Goal: Use online tool/utility: Utilize a website feature to perform a specific function

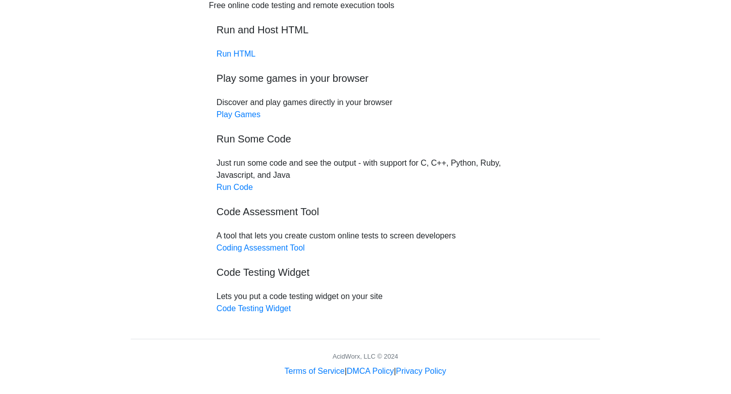
scroll to position [64, 0]
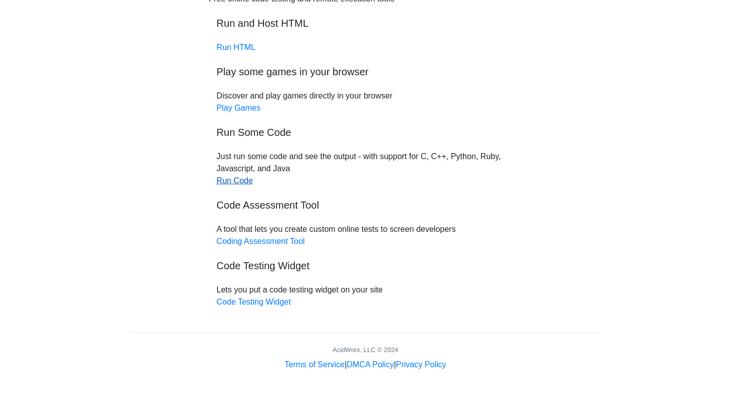
click at [244, 181] on link "Run Code" at bounding box center [235, 180] width 36 height 9
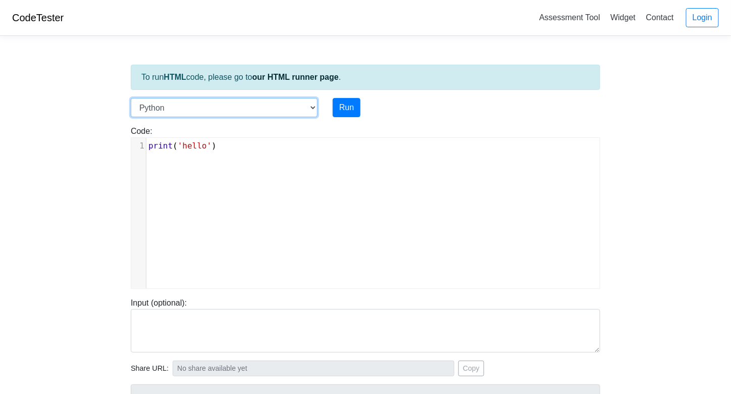
click at [240, 111] on select "C C++ Go Java Javascript Python Ruby" at bounding box center [224, 107] width 187 height 19
select select "c"
click at [131, 98] on select "C C++ Go Java Javascript Python Ruby" at bounding box center [224, 107] width 187 height 19
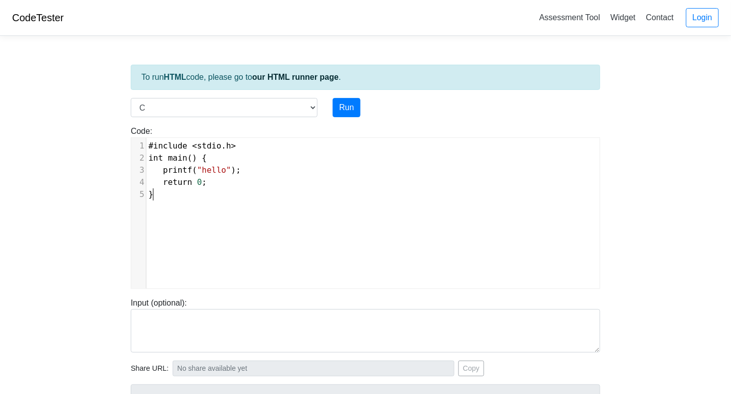
scroll to position [4, 0]
click at [239, 215] on div "xxxxxxxxxx 1 #include < stdio . h > 2 int main () { 3 printf ( "hello" ); 4 ret…" at bounding box center [372, 221] width 483 height 166
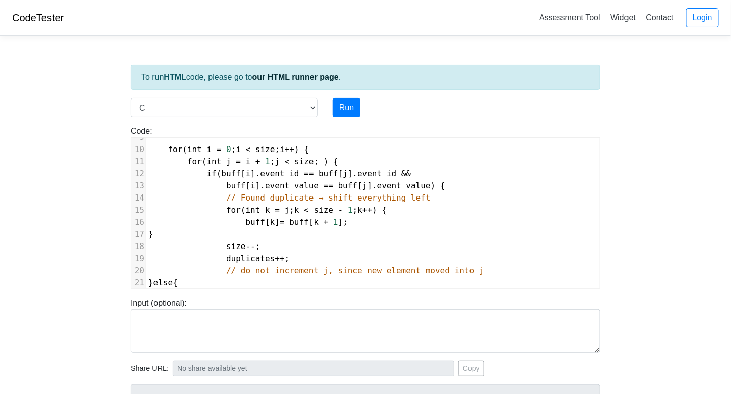
scroll to position [0, 0]
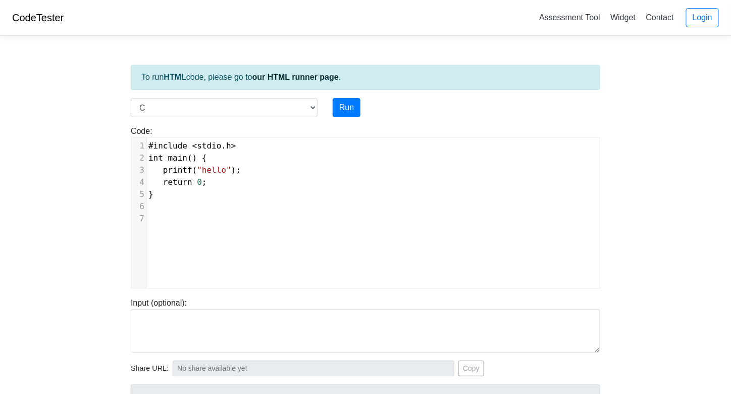
click at [260, 146] on pre "#include < stdio . h >" at bounding box center [376, 146] width 461 height 12
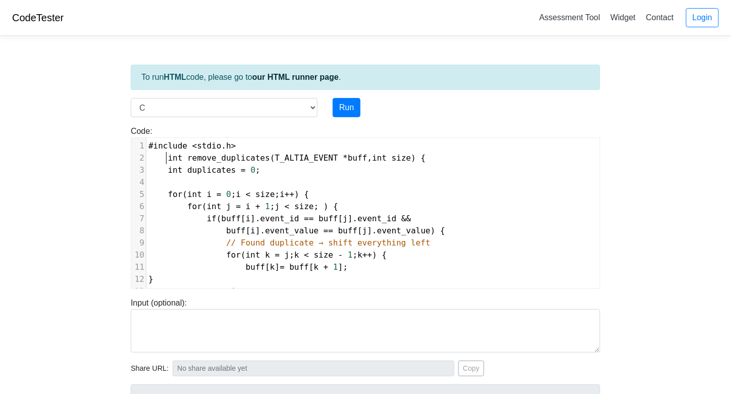
click at [168, 155] on span "int" at bounding box center [175, 158] width 15 height 10
click at [223, 158] on span "remove_duplicates" at bounding box center [214, 158] width 83 height 10
type textarea "remove_duplicates"
click at [223, 158] on span "remove_duplicates" at bounding box center [214, 158] width 83 height 10
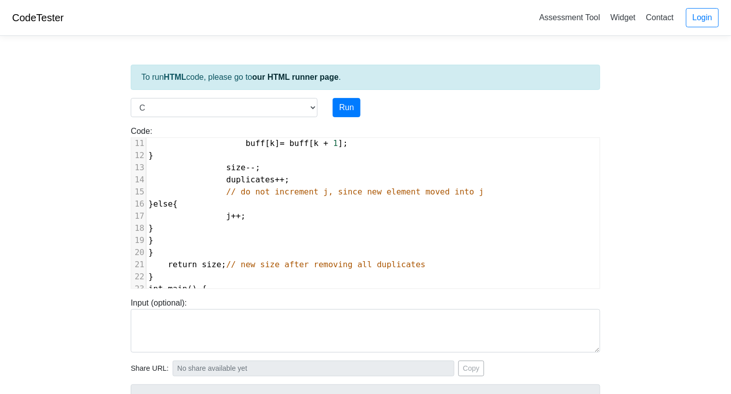
scroll to position [191, 0]
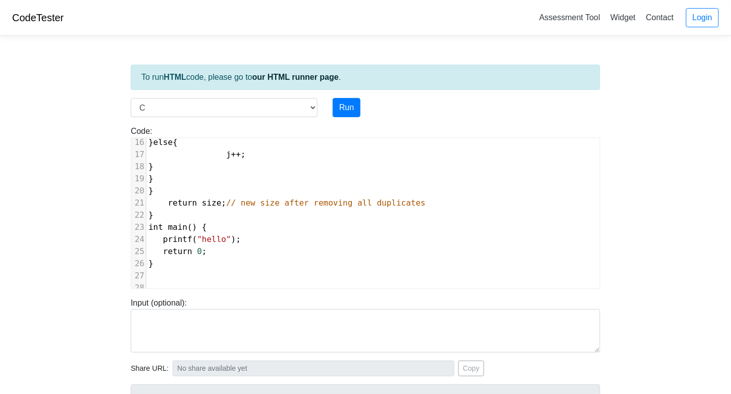
click at [246, 234] on pre "printf ( "hello" );" at bounding box center [372, 239] width 453 height 12
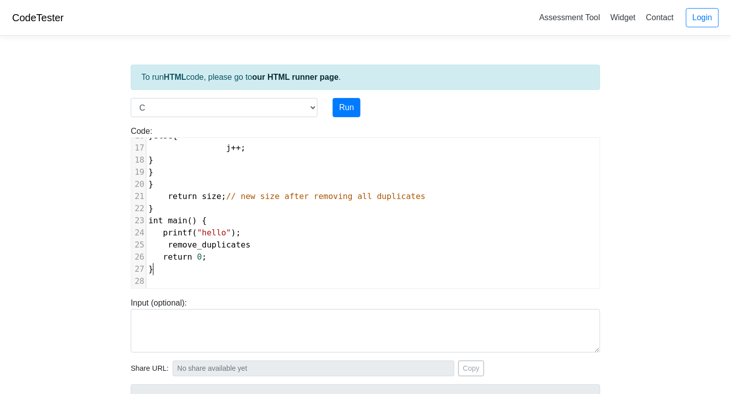
scroll to position [14, 0]
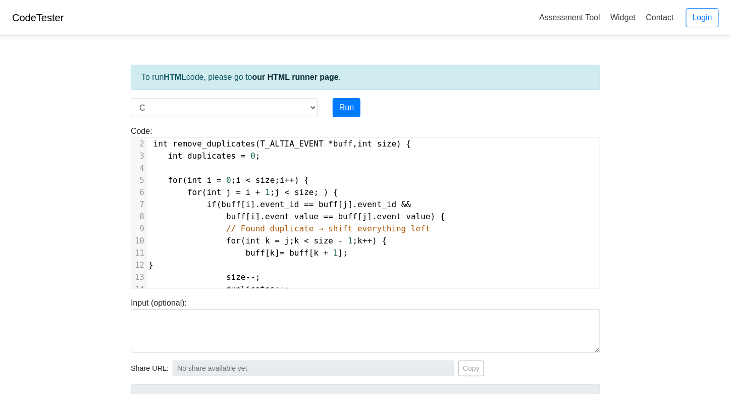
type textarea "#include <stdio.h> int remove_duplicates(T_ALTIA_EVENT *buff, int size) { int d…"
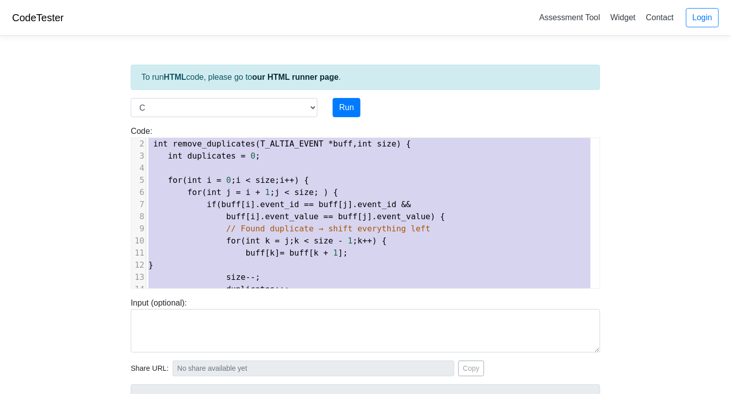
scroll to position [0, 0]
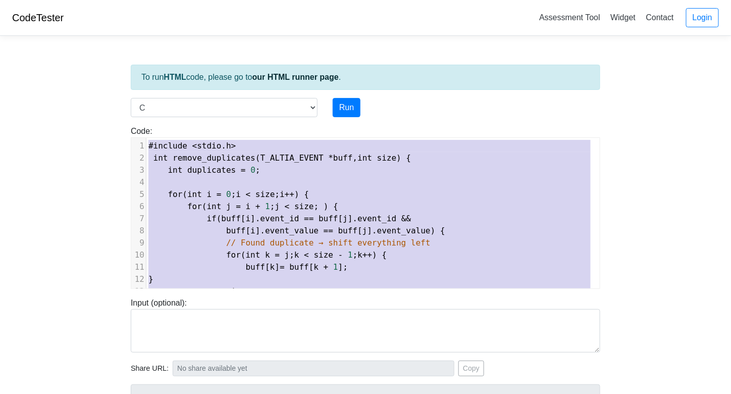
drag, startPoint x: 172, startPoint y: 268, endPoint x: 134, endPoint y: 87, distance: 184.5
click at [134, 87] on div "To run HTML code, please go to our HTML runner page . Language C C++ Go Java Ja…" at bounding box center [365, 291] width 485 height 495
click at [398, 216] on pre "if ( buff [ i ]. event_id == buff [ j ]. event_id &&" at bounding box center [372, 218] width 453 height 12
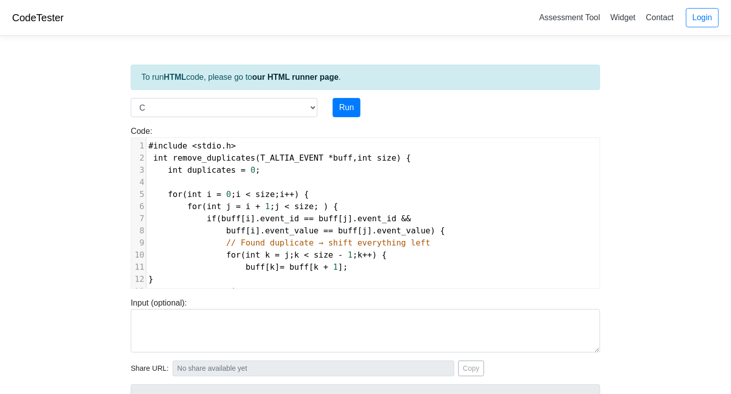
type textarea "#include <stdio.h> int remove_duplicates(T_ALTIA_EVENT *buff, int size) { int d…"
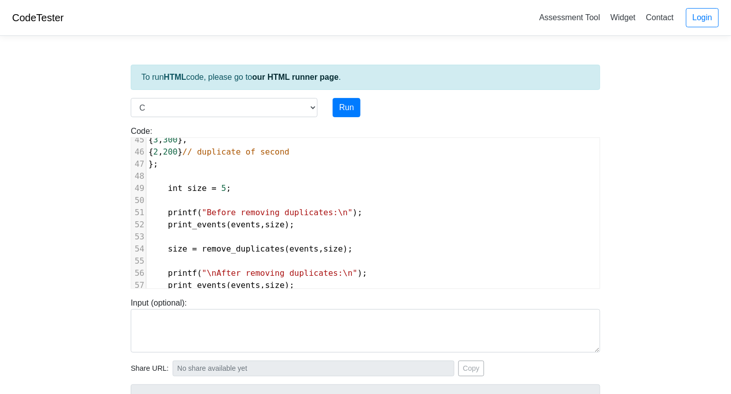
scroll to position [615, 0]
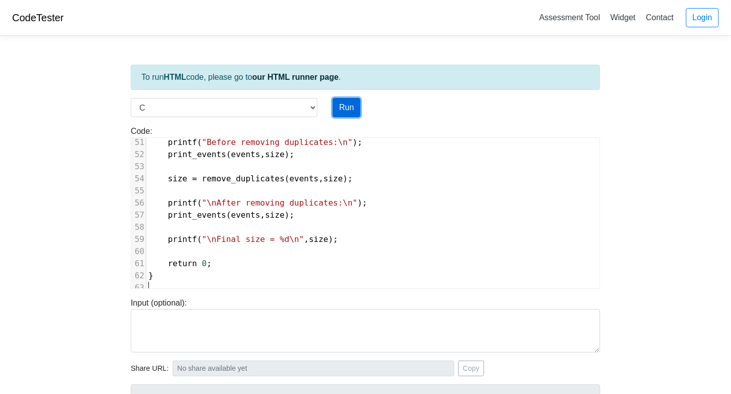
click at [347, 111] on button "Run" at bounding box center [347, 107] width 28 height 19
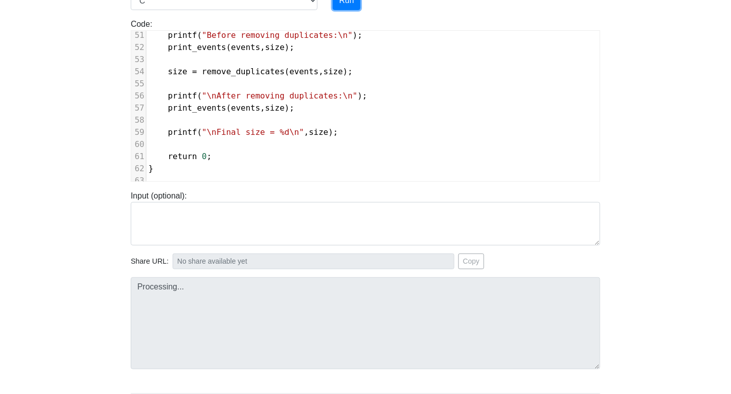
scroll to position [151, 0]
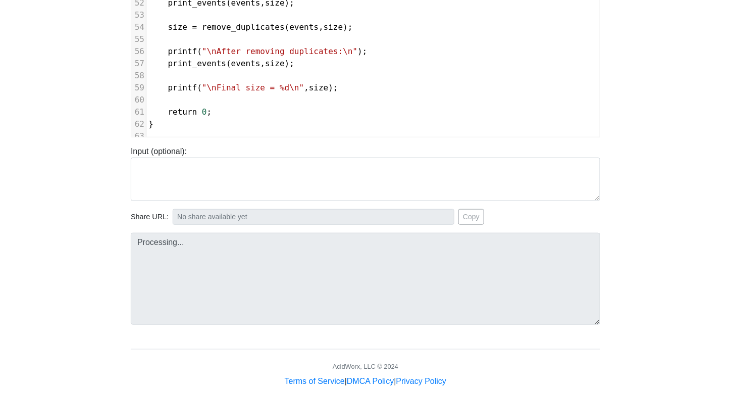
type input "https://codetester.io/runner?s=v2lPn08Jzn"
type textarea "Stdout: Before removing duplicates: Event 0: id=1, value=100 Event 1: id=2, val…"
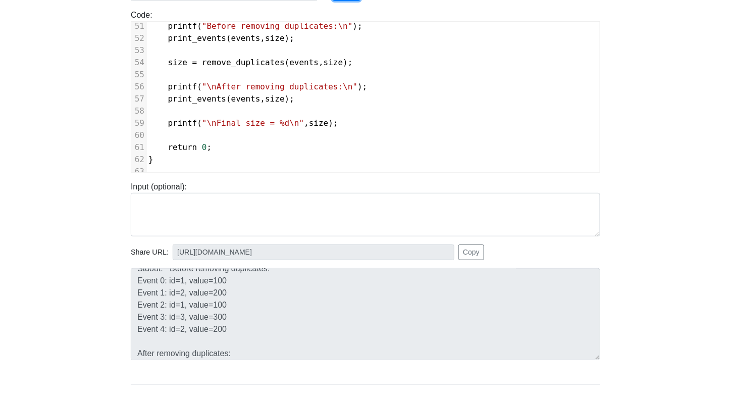
scroll to position [0, 0]
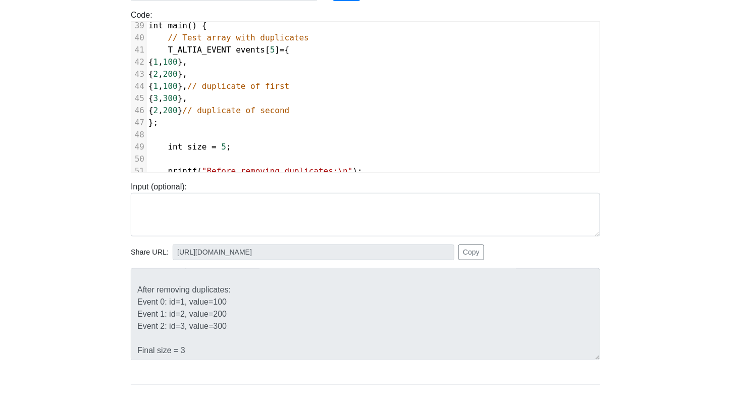
click at [347, 112] on pre "{ 2 , 200 } // duplicate of second" at bounding box center [372, 110] width 453 height 12
type textarea "{}"
type textarea "7"
type textarea "4232,0"
click at [260, 123] on pre "{ 4232 , 0 }" at bounding box center [372, 123] width 453 height 12
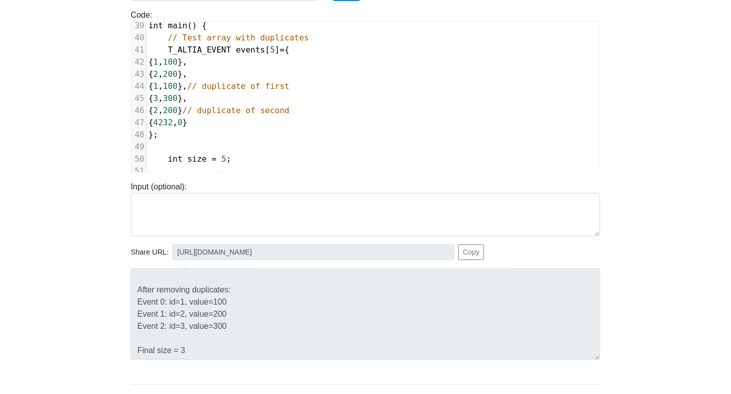
click at [224, 110] on span "{ 2 , 200 } // duplicate of second" at bounding box center [218, 110] width 141 height 10
type textarea ","
click at [230, 120] on pre "{ 4232 , 0 }" at bounding box center [372, 123] width 453 height 12
type textarea ","
type textarea "{4232,0},"
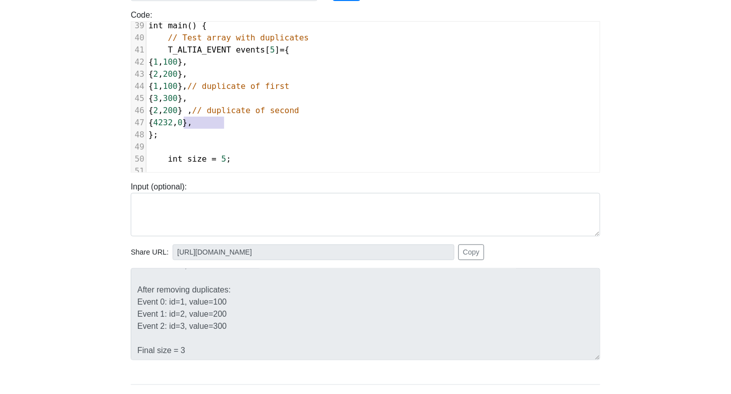
drag, startPoint x: 234, startPoint y: 122, endPoint x: 201, endPoint y: 123, distance: 32.8
click at [184, 122] on pre "{ 4232 , 0 }," at bounding box center [372, 123] width 453 height 12
click at [261, 117] on pre "{ 4232 , 0 }," at bounding box center [372, 123] width 453 height 12
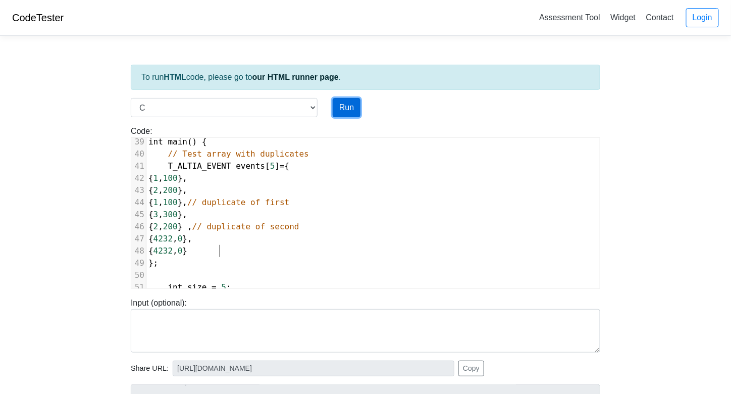
click at [349, 110] on button "Run" at bounding box center [347, 107] width 28 height 19
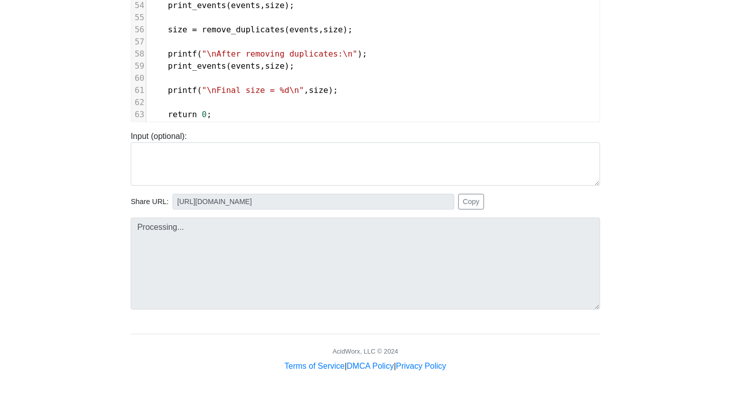
type input "https://codetester.io/runner?s=dYWNGRrYl5"
type textarea "Stdout: Before removing duplicates: Event 0: id=1, value=100 Event 1: id=2, val…"
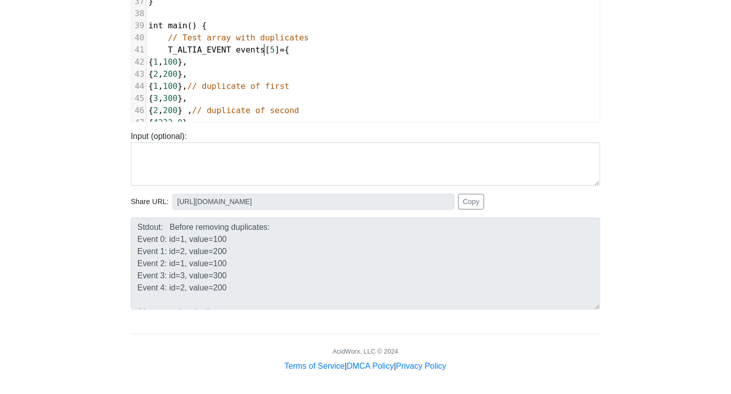
click at [265, 48] on span "T_ALTIA_EVENT events [ 5 ] = {" at bounding box center [218, 50] width 141 height 10
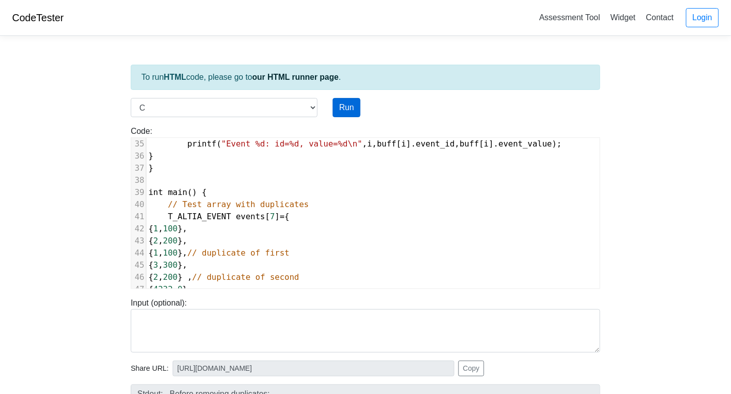
type textarea "7"
click at [348, 103] on button "Run" at bounding box center [347, 107] width 28 height 19
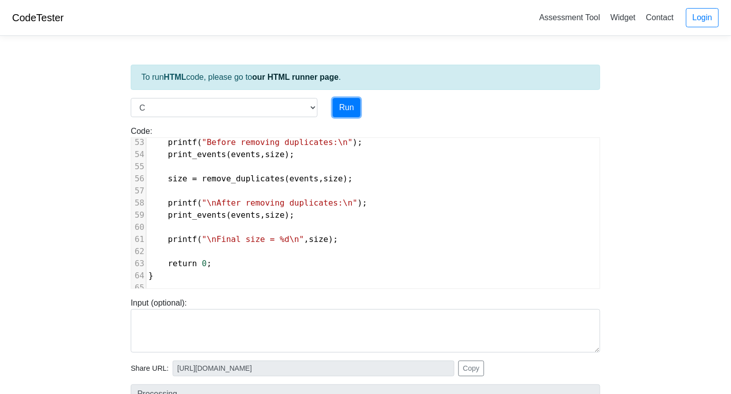
type input "https://codetester.io/runner?s=koW19OyYWR"
type textarea "Stdout: Before removing duplicates: Event 0: id=1, value=100 Event 1: id=2, val…"
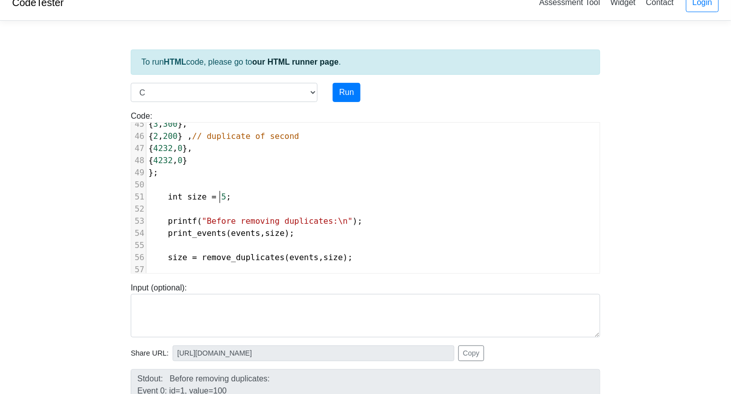
click at [221, 193] on span "int size = 5 ;" at bounding box center [189, 197] width 83 height 10
type textarea "7"
click at [348, 94] on button "Run" at bounding box center [347, 92] width 28 height 19
type input "https://codetester.io/runner?s=j2XjVKx2Xy"
type textarea "Stdout: Before removing duplicates: Event 0: id=1, value=100 Event 1: id=2, val…"
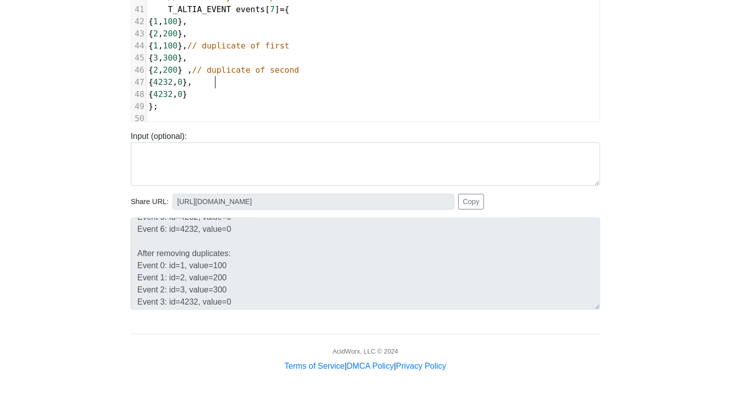
click at [183, 81] on span "0" at bounding box center [180, 82] width 5 height 10
click at [187, 95] on span "{ 4232 , 0 }" at bounding box center [167, 94] width 39 height 10
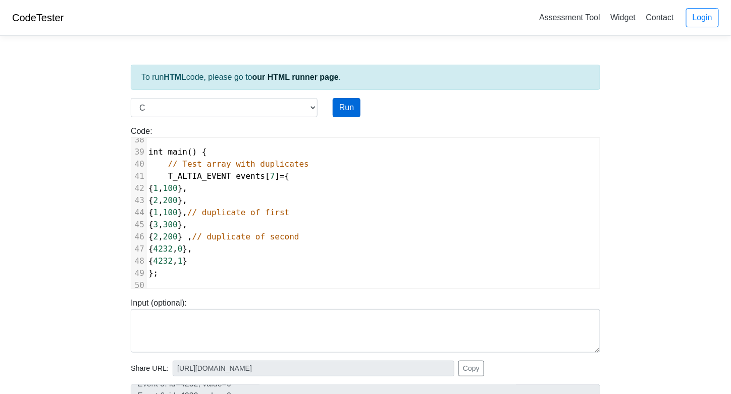
type textarea "1"
click at [344, 110] on button "Run" at bounding box center [347, 107] width 28 height 19
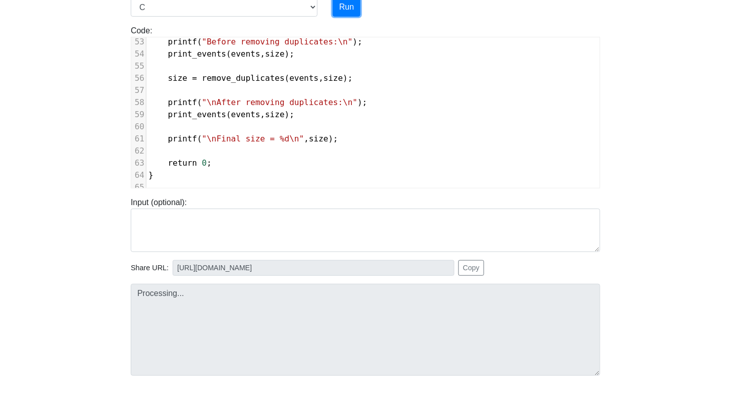
type input "https://codetester.io/runner?s=aPz2ev7BXj"
type textarea "Stdout: Before removing duplicates: Event 0: id=1, value=100 Event 1: id=2, val…"
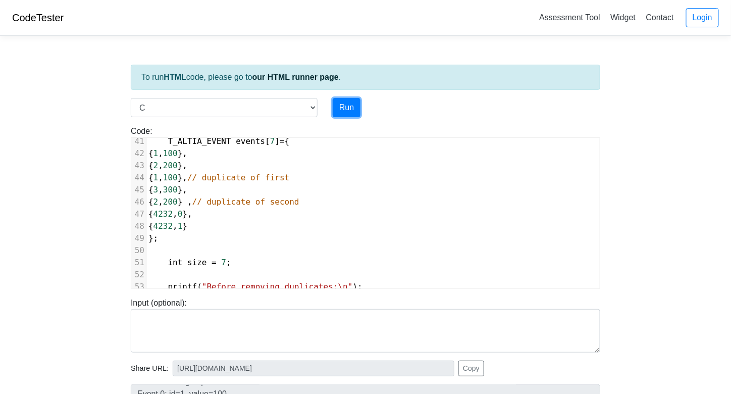
scroll to position [439, 0]
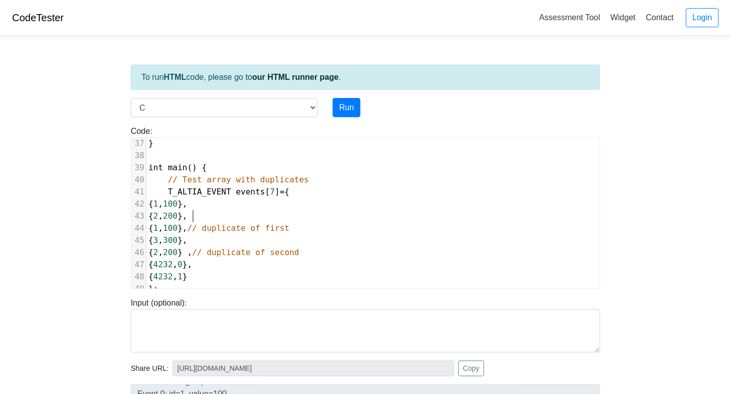
click at [187, 216] on span "{ 2 , 200 }," at bounding box center [167, 216] width 39 height 10
type textarea "2"
click at [347, 112] on button "Run" at bounding box center [347, 107] width 28 height 19
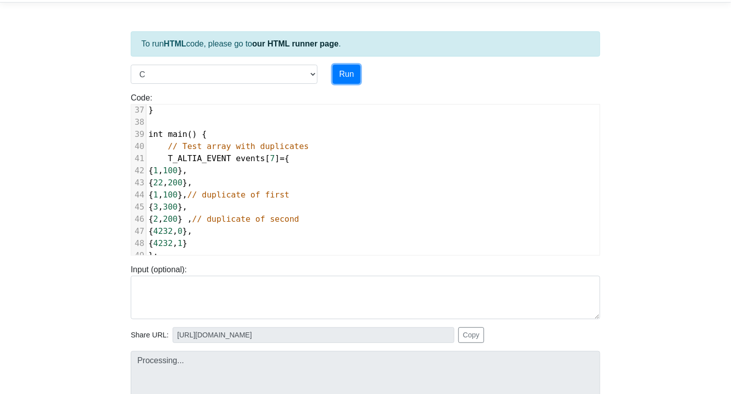
scroll to position [167, 0]
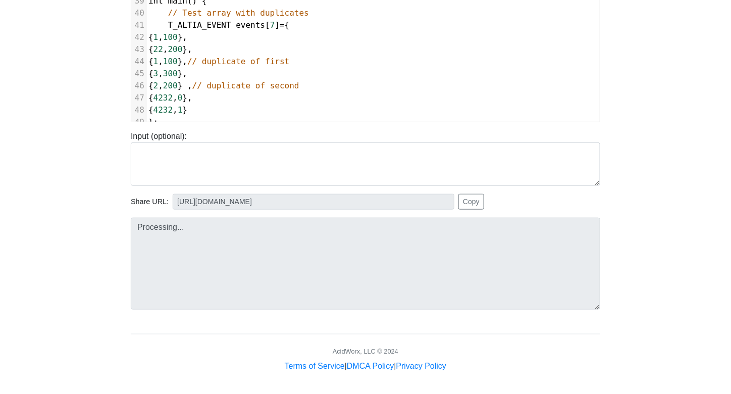
type input "https://codetester.io/runner?s=DZlwAyBazM"
type textarea "Stdout: Before removing duplicates: Event 0: id=1, value=100 Event 1: id=22, va…"
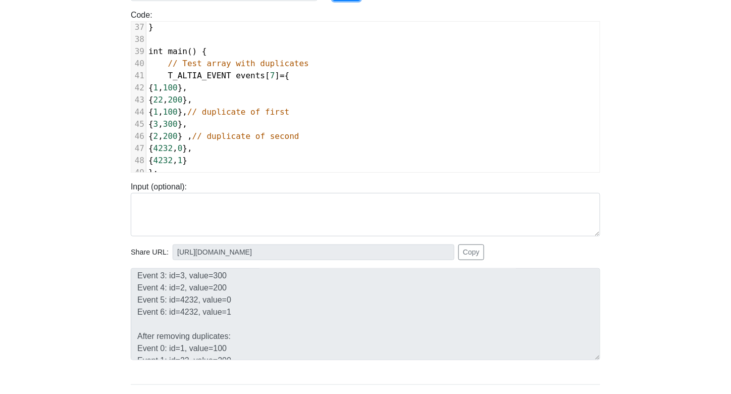
scroll to position [1, 0]
click at [193, 110] on span "{ 1 , 100 }, // duplicate of first" at bounding box center [218, 112] width 141 height 10
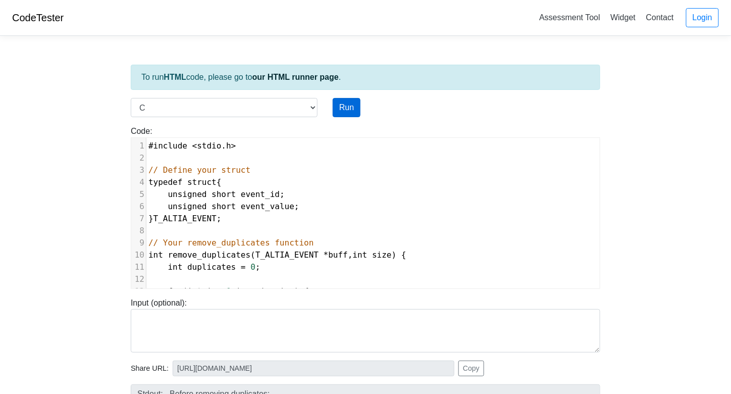
type textarea "1"
click at [344, 104] on button "Run" at bounding box center [347, 107] width 28 height 19
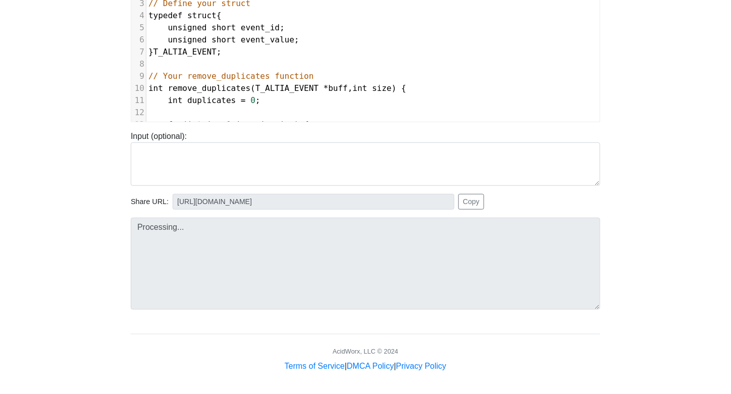
type input "https://codetester.io/runner?s=DdWM0VRKzo"
type textarea "Stdout: Before removing duplicates: Event 0: id=1, value=100 Event 1: id=22, va…"
